Goal: Task Accomplishment & Management: Complete application form

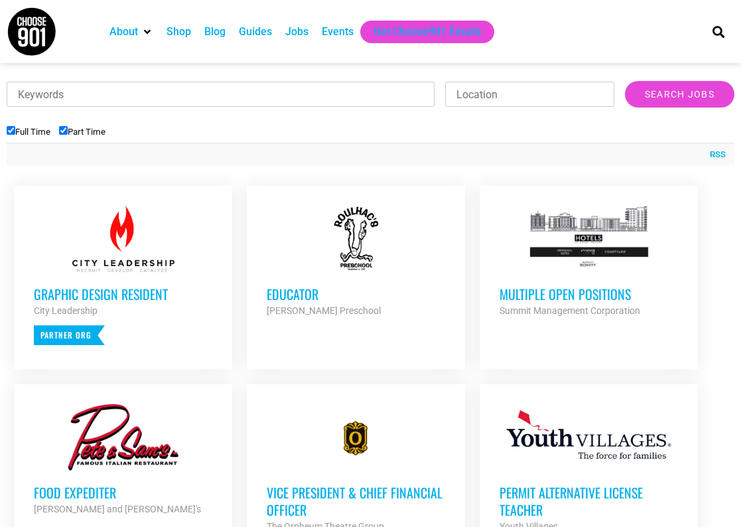
scroll to position [468, 0]
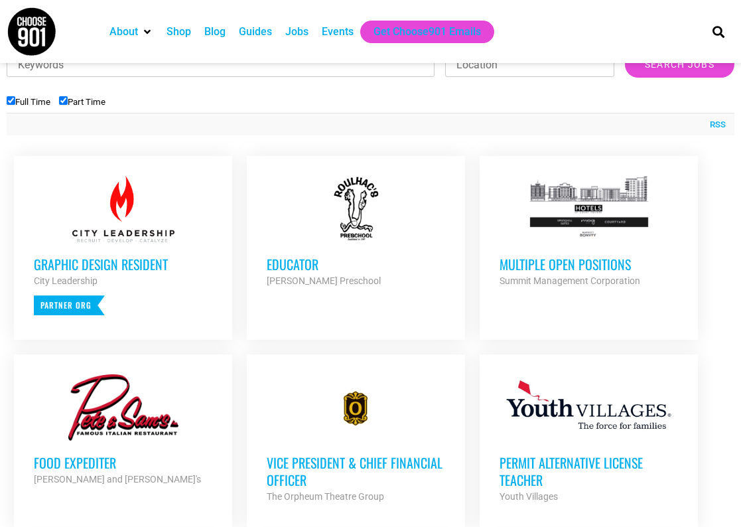
click at [570, 256] on h3 "Multiple Open Positions" at bounding box center [589, 264] width 179 height 17
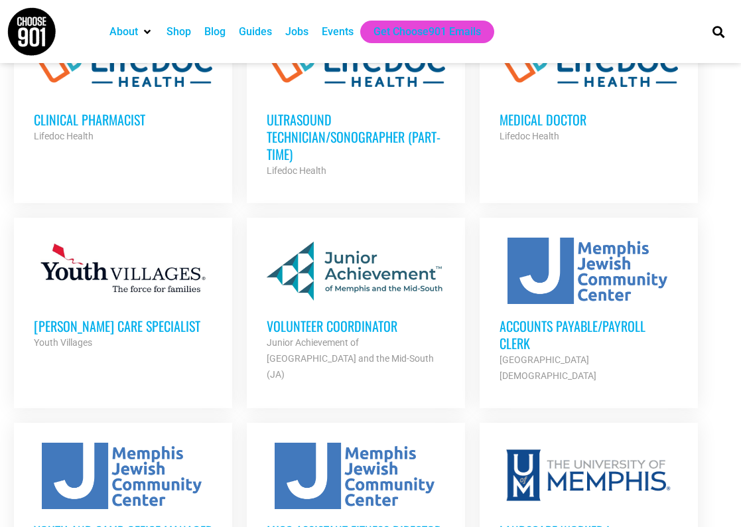
scroll to position [1229, 0]
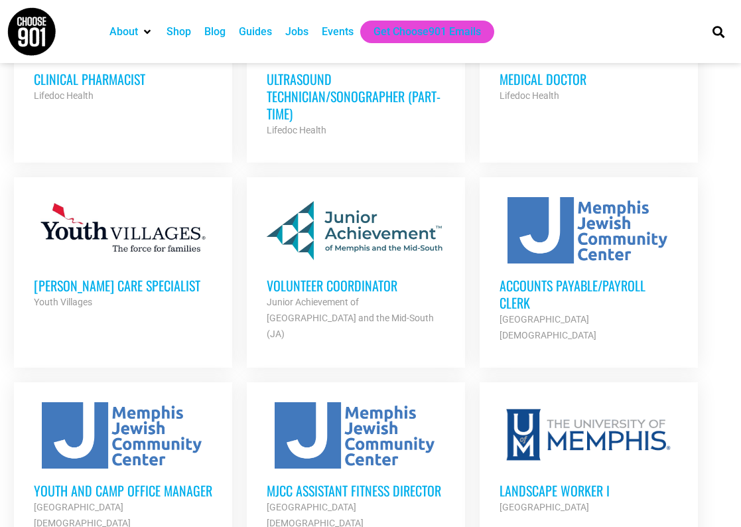
click at [184, 482] on h3 "Youth and Camp Office Manager" at bounding box center [123, 490] width 179 height 17
click at [553, 277] on h3 "Accounts Payable/Payroll Clerk" at bounding box center [589, 294] width 179 height 35
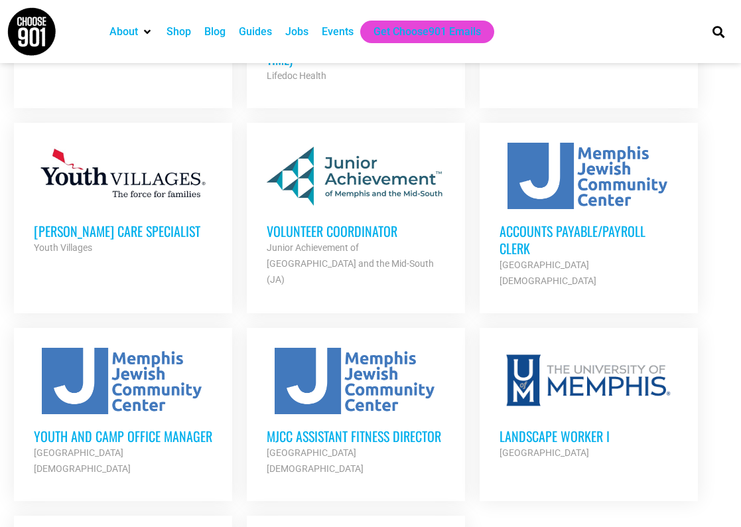
scroll to position [1501, 0]
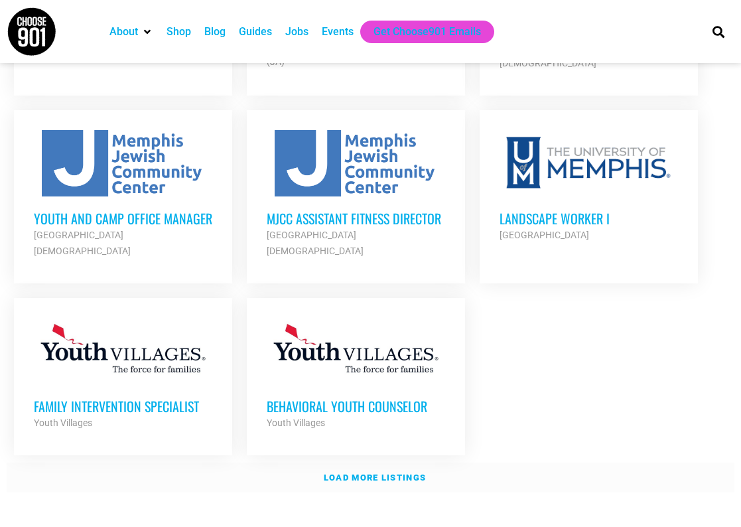
click at [384, 473] on strong "Load more listings" at bounding box center [375, 478] width 102 height 10
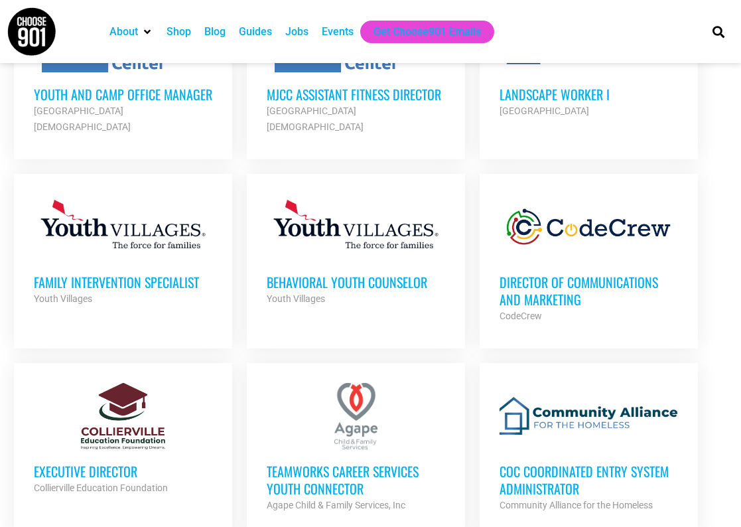
scroll to position [1655, 0]
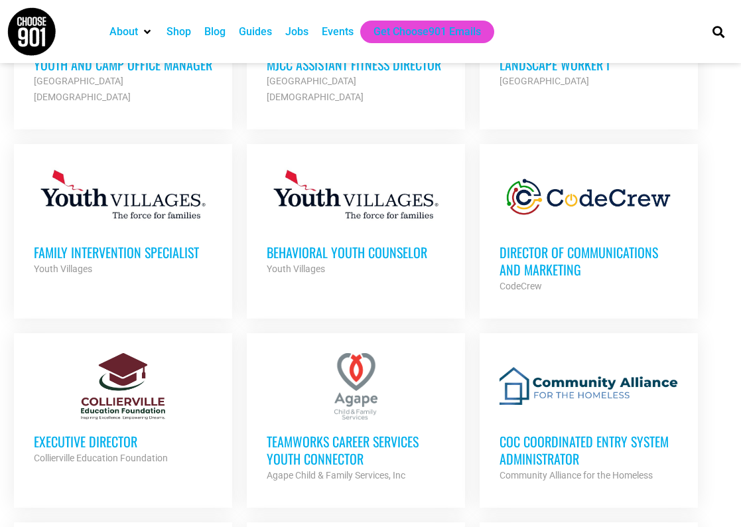
click at [583, 230] on div "Director of Communications and Marketing CodeCrew Partner Org" at bounding box center [589, 262] width 179 height 64
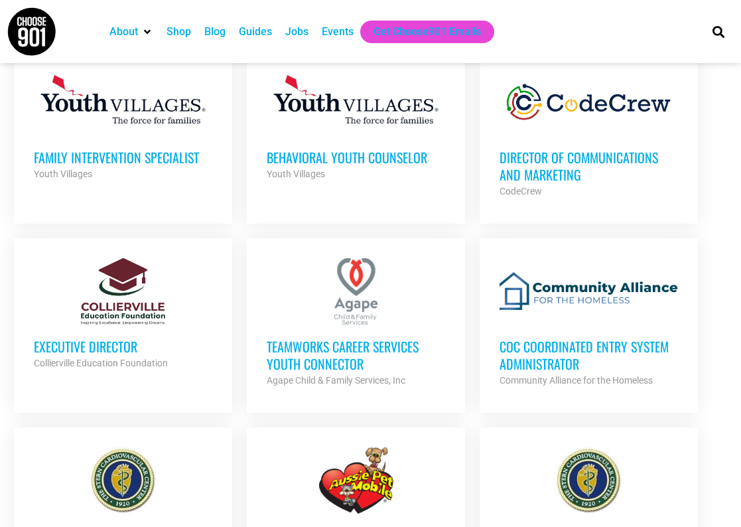
scroll to position [1839, 0]
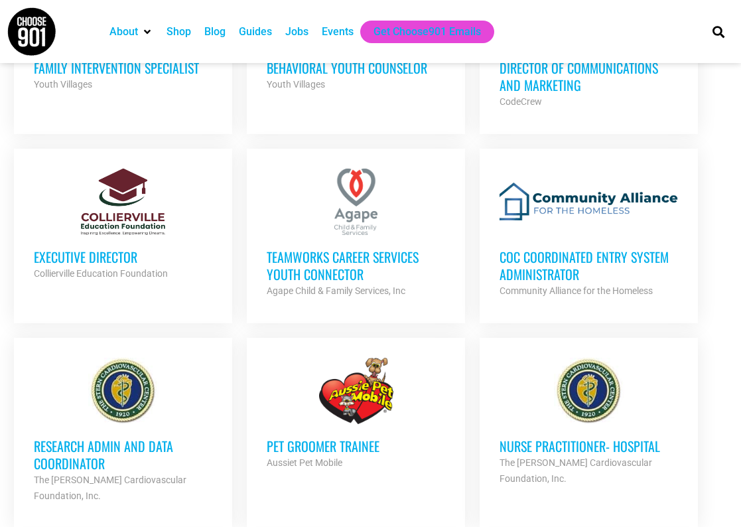
click at [554, 248] on h3 "CoC Coordinated Entry System Administrator" at bounding box center [589, 265] width 179 height 35
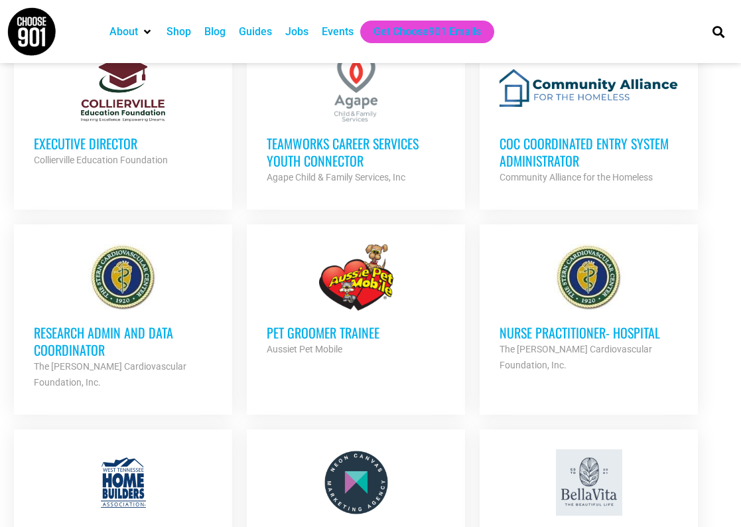
scroll to position [2053, 0]
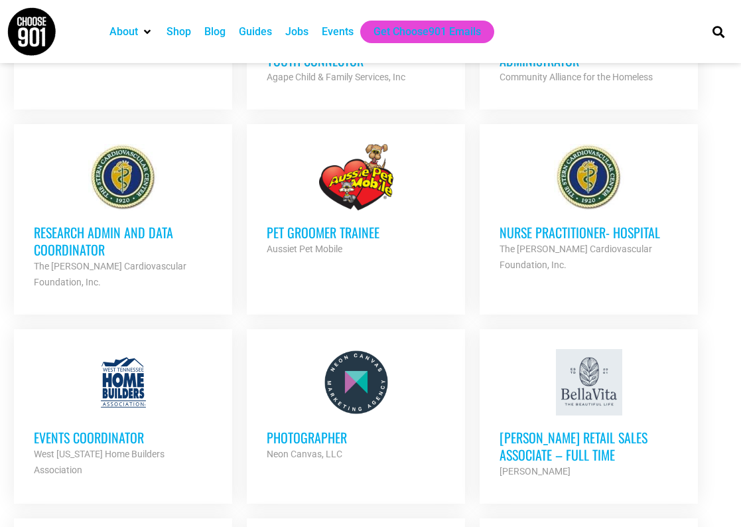
click at [94, 224] on h3 "Research Admin and Data Coordinator" at bounding box center [123, 241] width 179 height 35
click at [106, 429] on h3 "Events Coordinator" at bounding box center [123, 437] width 179 height 17
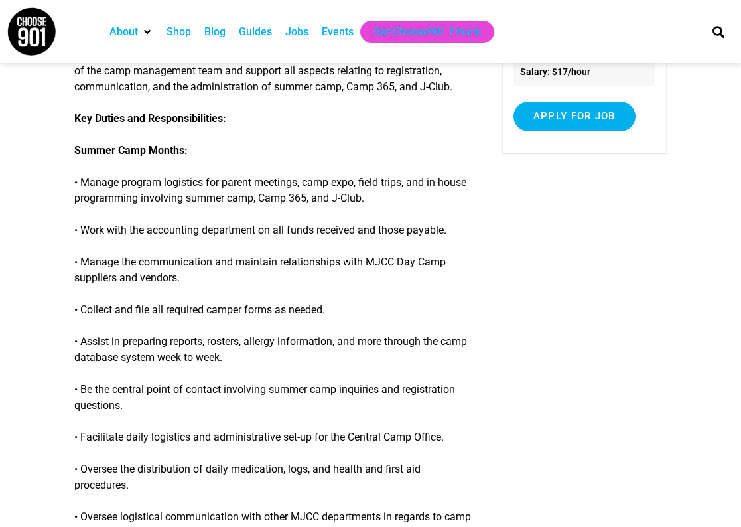
scroll to position [200, 0]
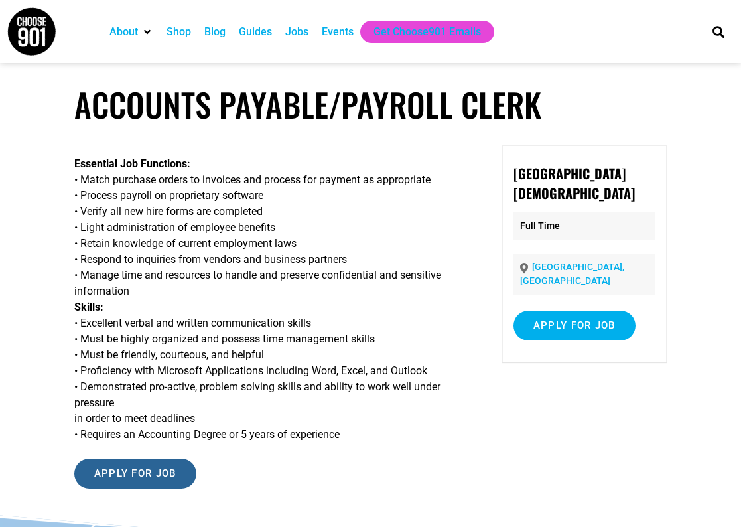
click at [153, 466] on input "Apply for job" at bounding box center [135, 474] width 122 height 30
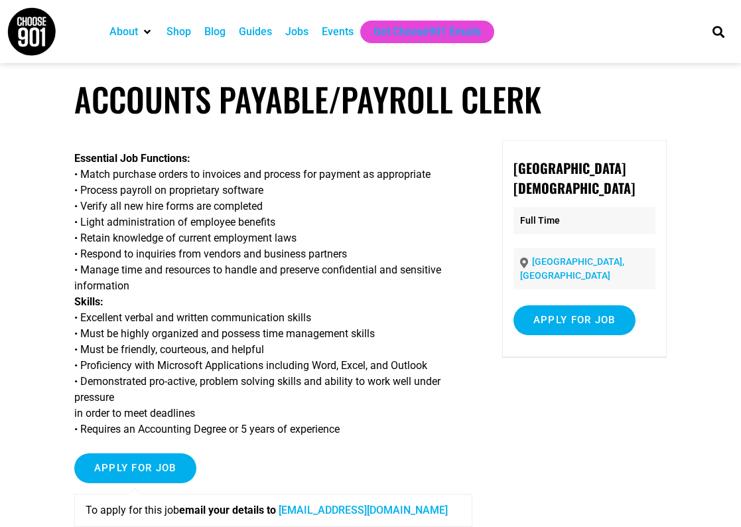
scroll to position [50, 0]
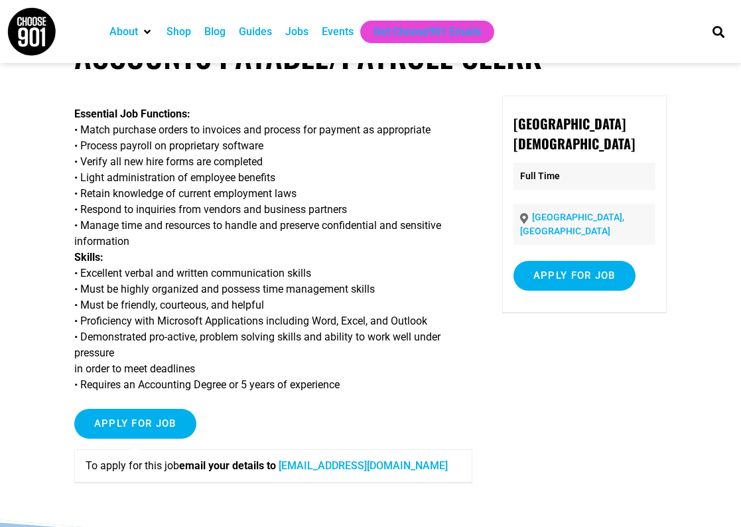
click at [518, 78] on article "Accounts Payable/Payroll Clerk Essential Job Functions: • Match purchase orders…" at bounding box center [370, 277] width 741 height 485
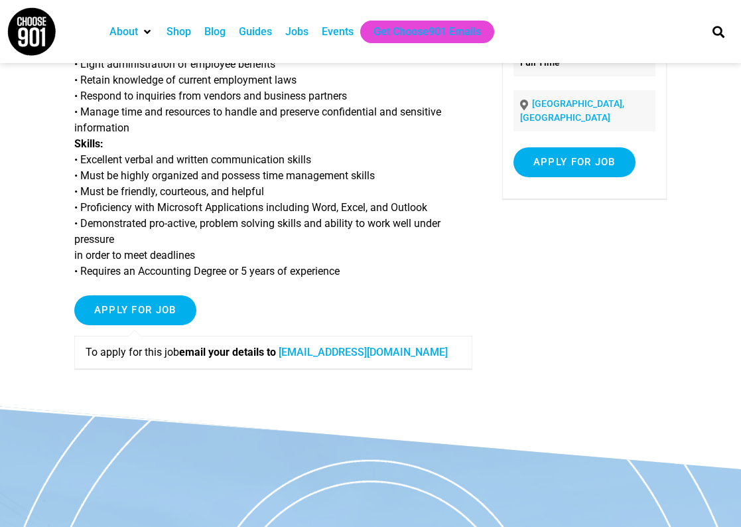
scroll to position [0, 0]
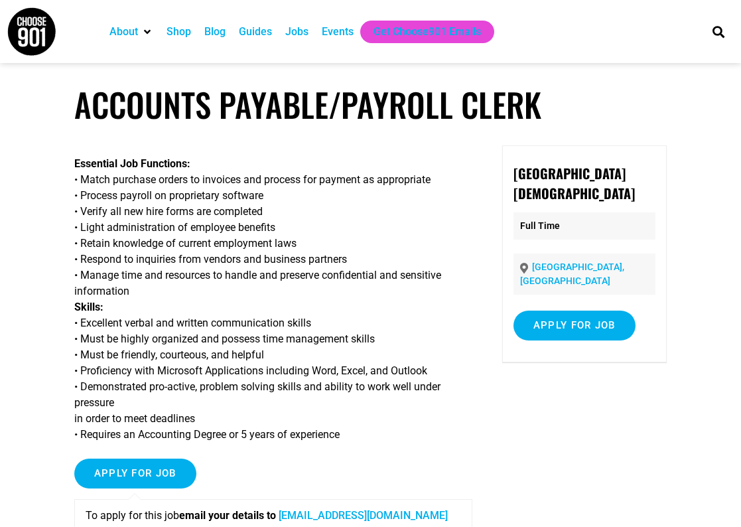
click at [310, 512] on link "resumes@jccmemphis.org" at bounding box center [363, 515] width 169 height 13
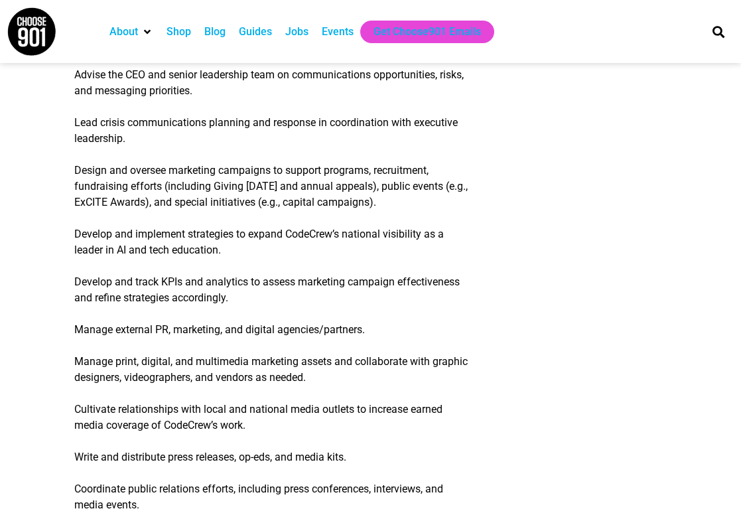
scroll to position [625, 0]
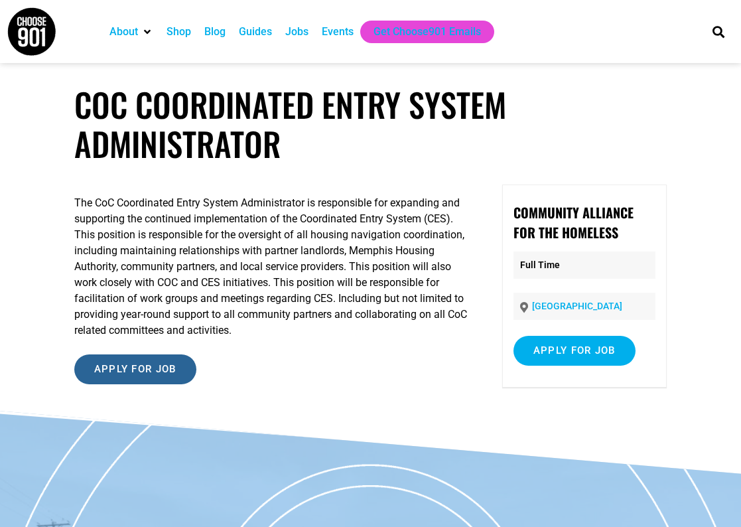
click at [126, 378] on input "Apply for job" at bounding box center [135, 369] width 122 height 30
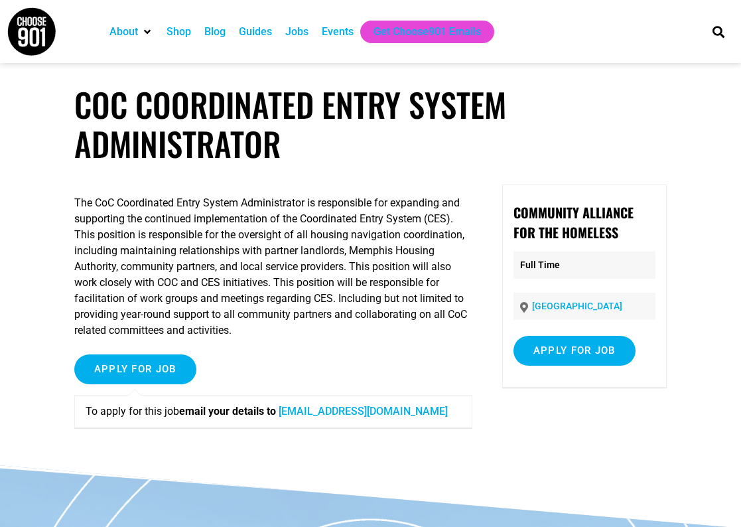
click at [333, 413] on link "[EMAIL_ADDRESS][DOMAIN_NAME]" at bounding box center [363, 411] width 169 height 13
click at [347, 406] on link "[EMAIL_ADDRESS][DOMAIN_NAME]" at bounding box center [363, 411] width 169 height 13
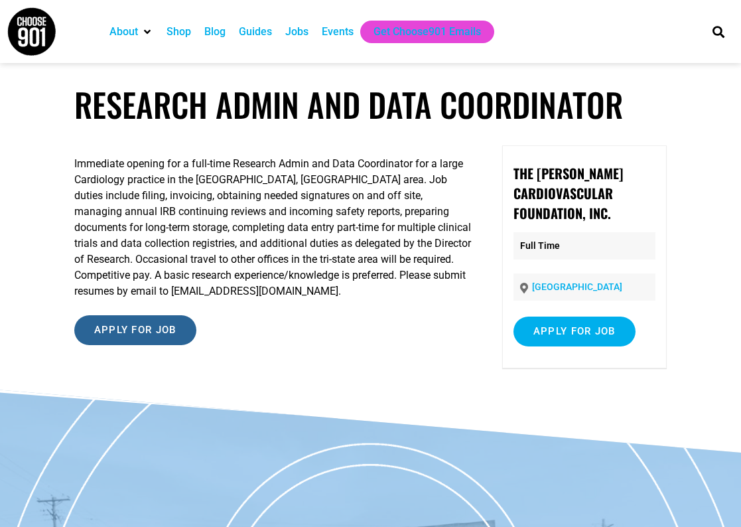
click at [114, 328] on input "Apply for job" at bounding box center [135, 330] width 122 height 30
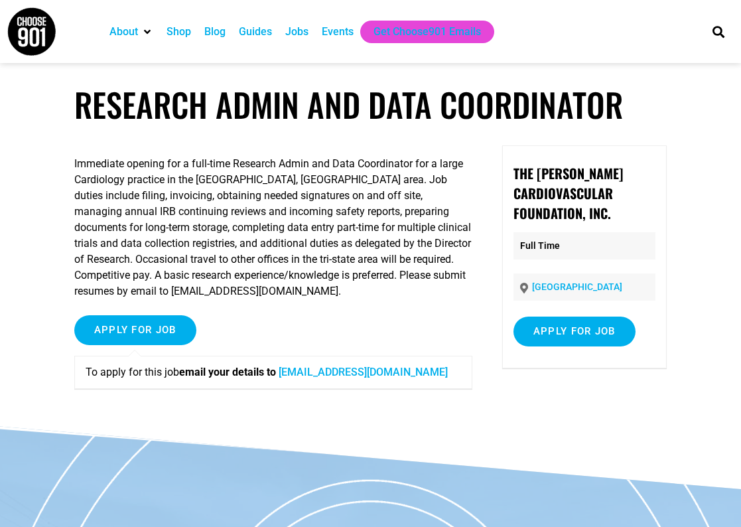
click at [389, 369] on link "sternhr@sterncardio.com" at bounding box center [363, 372] width 169 height 13
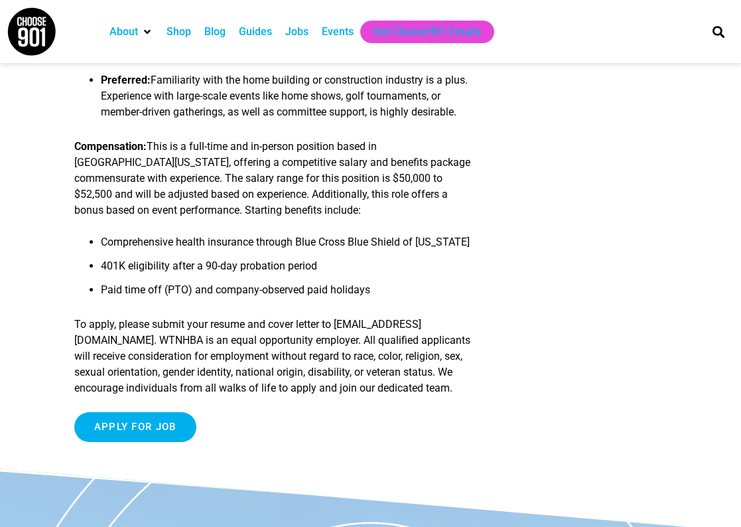
scroll to position [1446, 0]
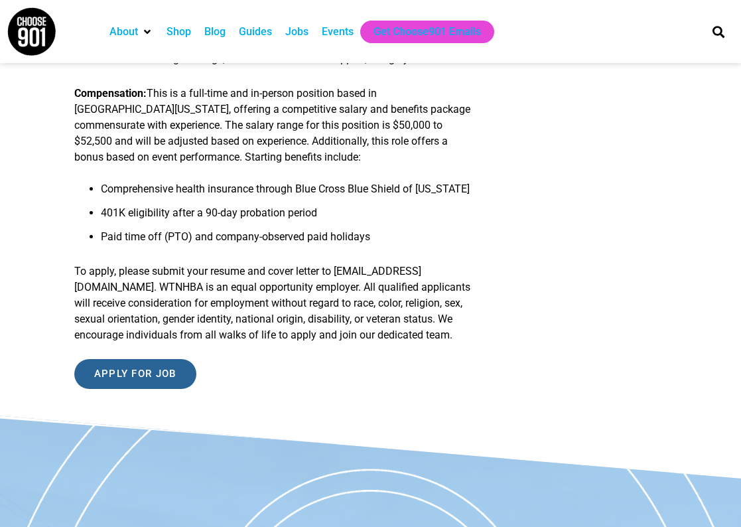
click at [174, 389] on input "Apply for job" at bounding box center [135, 374] width 122 height 30
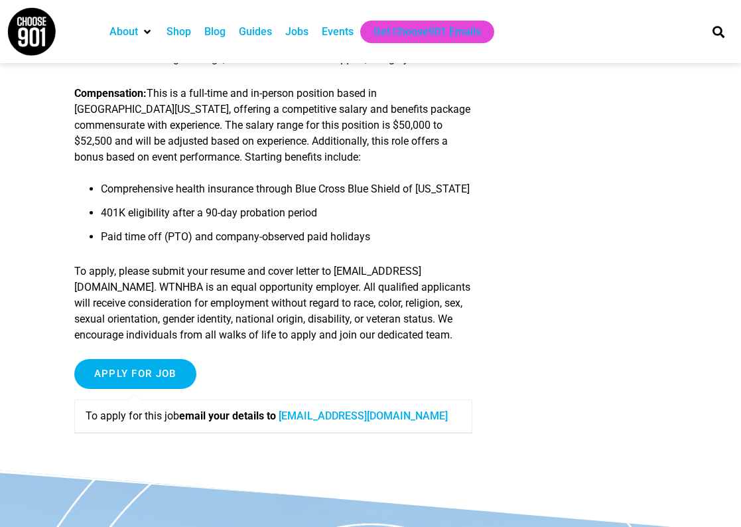
click at [340, 422] on link "office@westtnhba.com" at bounding box center [363, 416] width 169 height 13
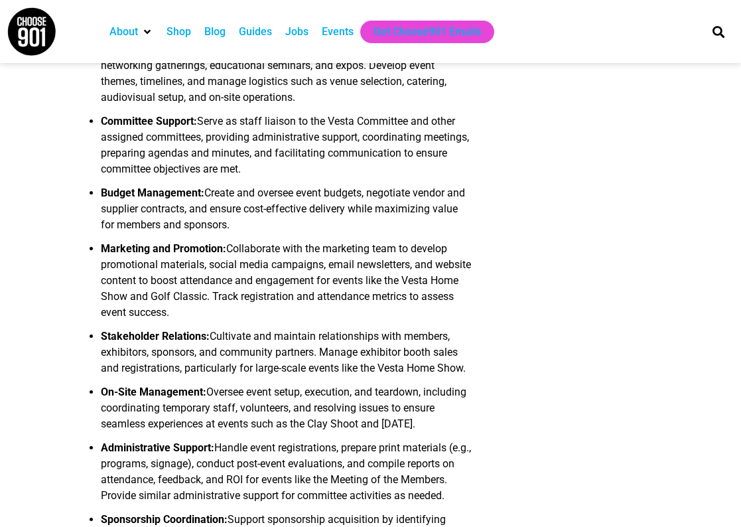
scroll to position [73, 0]
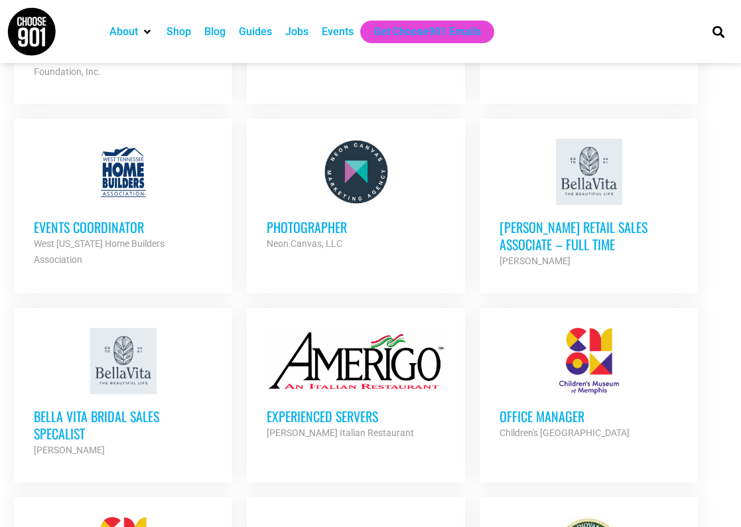
scroll to position [2322, 0]
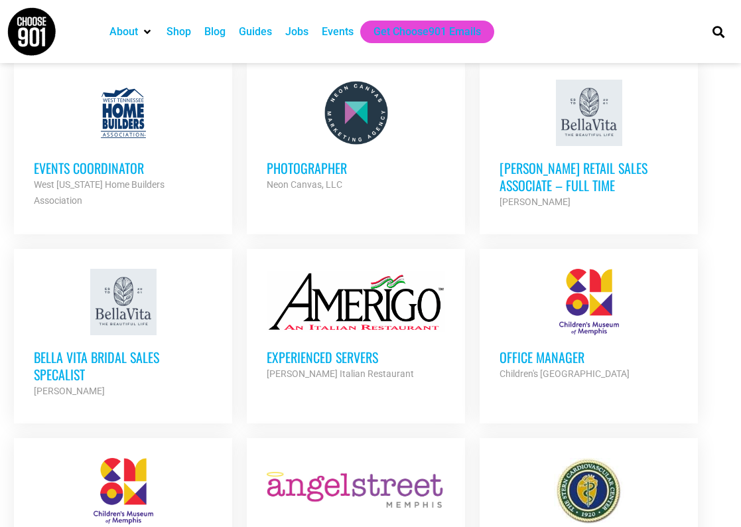
click at [514, 348] on h3 "Office Manager" at bounding box center [589, 356] width 179 height 17
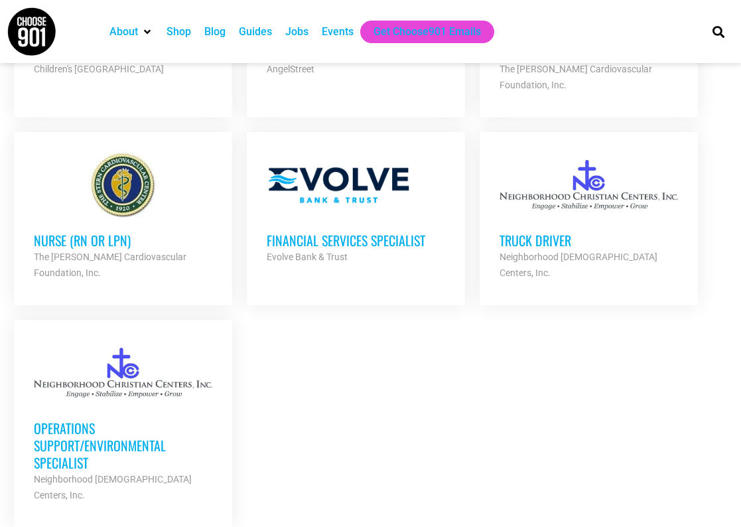
scroll to position [2930, 0]
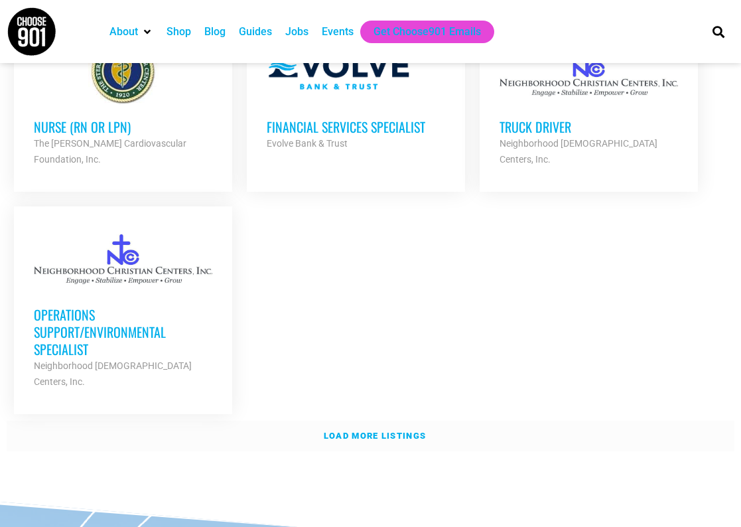
click at [400, 421] on link "Load more listings" at bounding box center [371, 436] width 728 height 31
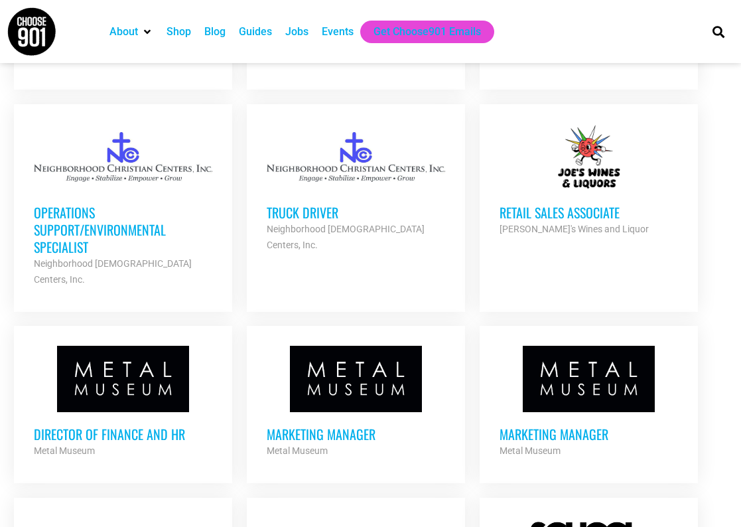
scroll to position [3094, 0]
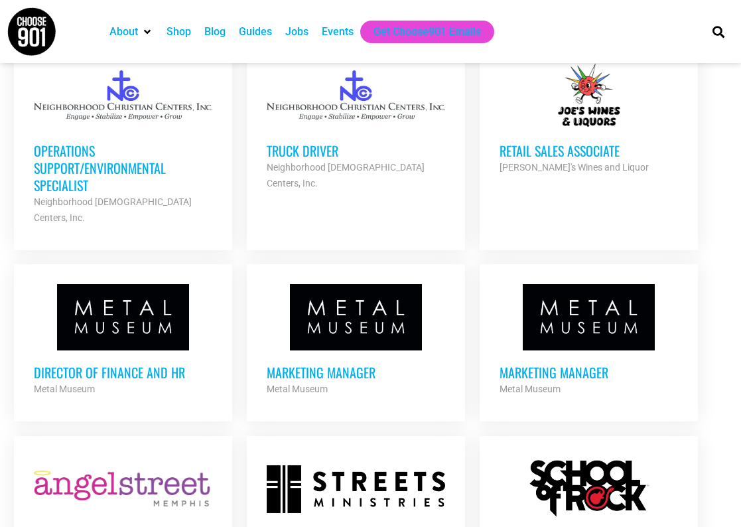
click at [166, 364] on h3 "Director of Finance and HR" at bounding box center [123, 372] width 179 height 17
click at [331, 364] on h3 "Marketing Manager" at bounding box center [356, 372] width 179 height 17
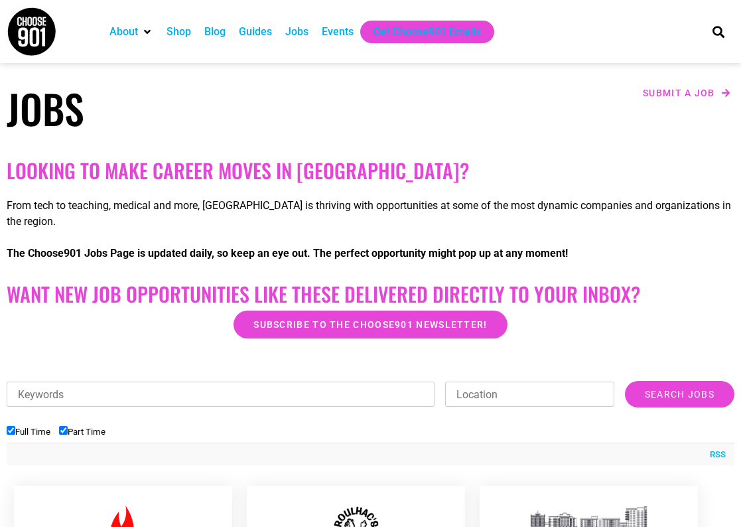
scroll to position [0, 0]
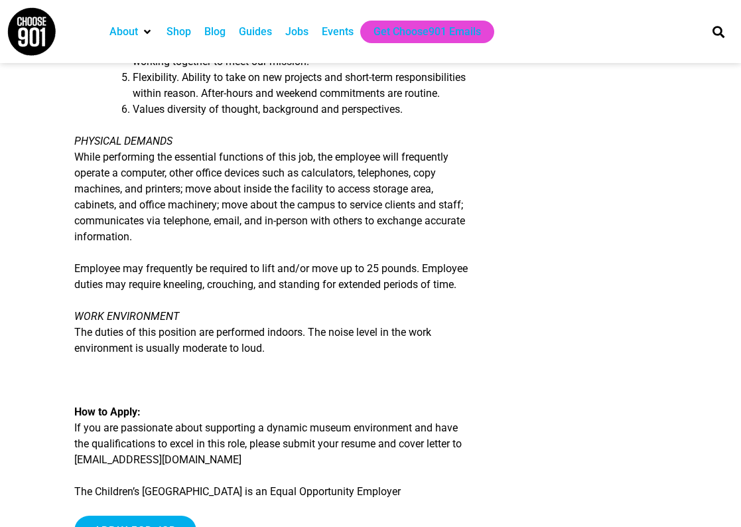
scroll to position [1948, 0]
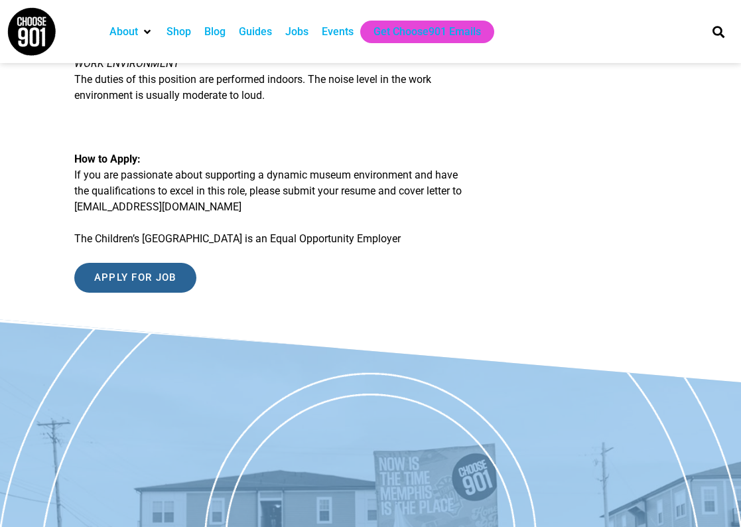
click at [137, 293] on input "Apply for job" at bounding box center [135, 278] width 122 height 30
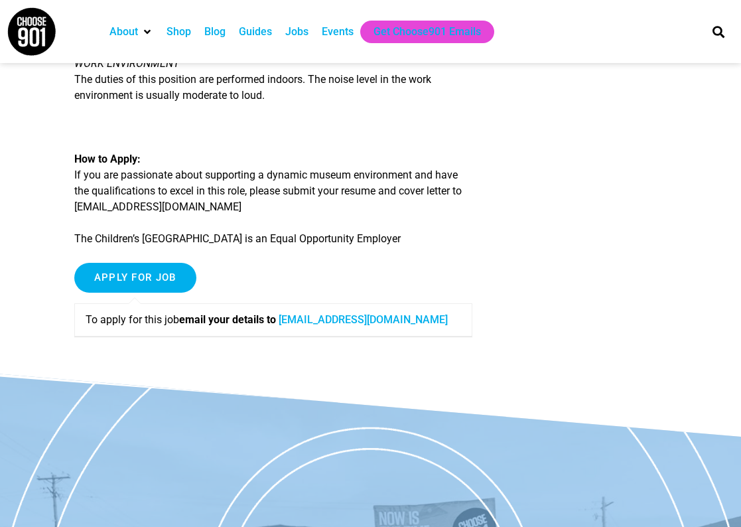
click at [327, 326] on link "jobs@cmom.com" at bounding box center [363, 319] width 169 height 13
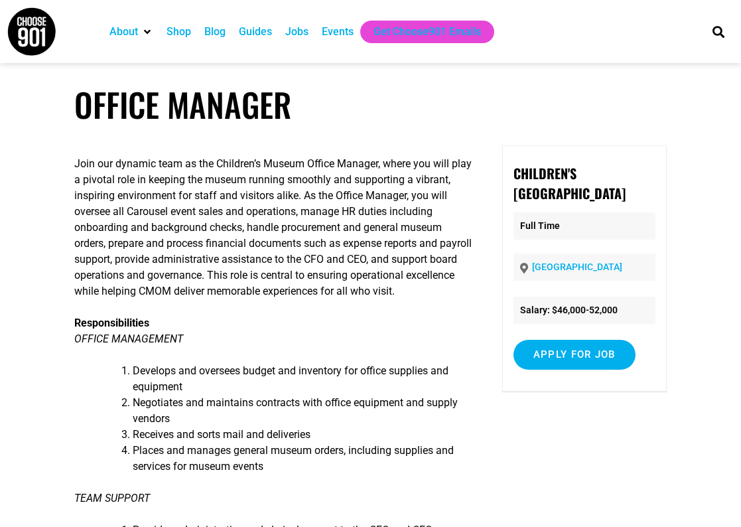
scroll to position [0, 0]
click at [585, 354] on input "Apply for job" at bounding box center [575, 355] width 122 height 30
